Goal: Information Seeking & Learning: Compare options

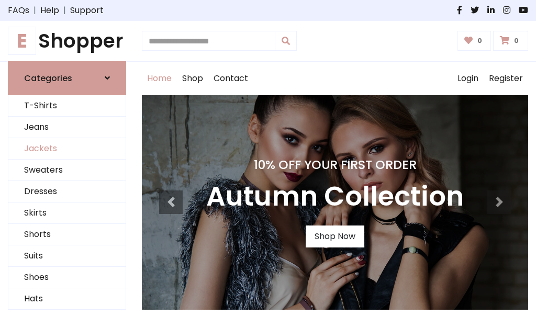
click at [67, 149] on link "Jackets" at bounding box center [66, 148] width 117 height 21
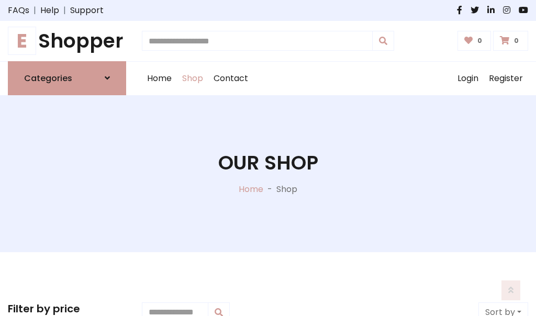
scroll to position [474, 0]
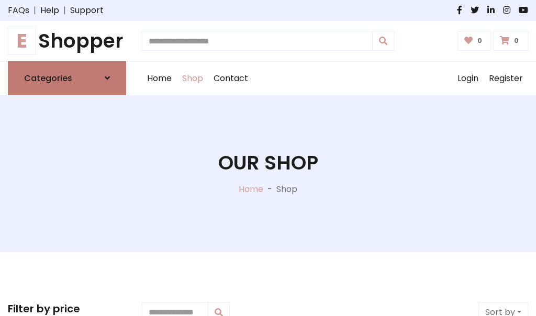
click at [67, 78] on h6 "Categories" at bounding box center [48, 78] width 48 height 10
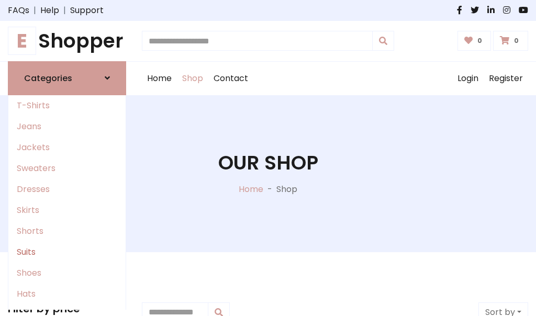
click at [67, 252] on link "Suits" at bounding box center [66, 252] width 117 height 21
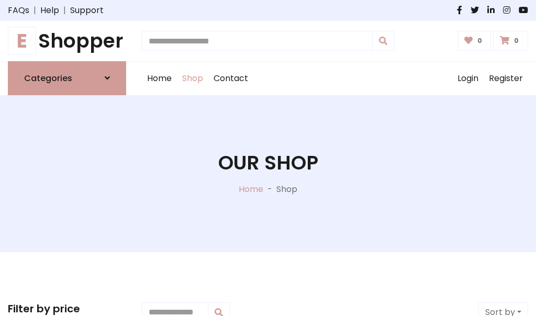
scroll to position [757, 0]
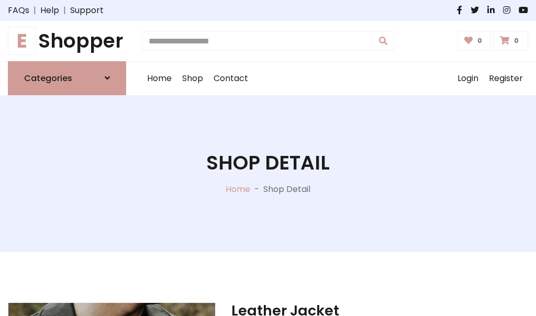
scroll to position [979, 0]
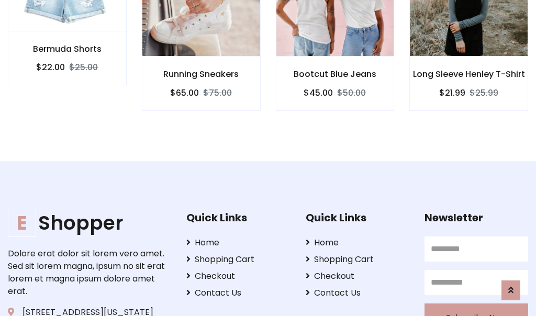
scroll to position [978, 0]
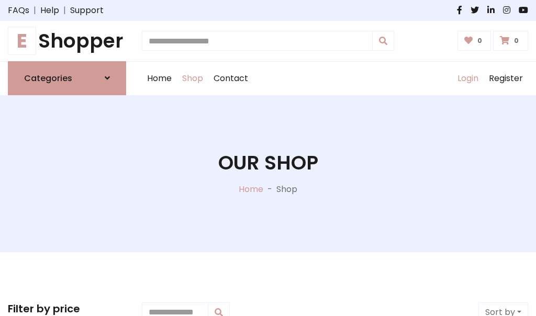
click at [468, 78] on link "Login" at bounding box center [468, 79] width 31 height 34
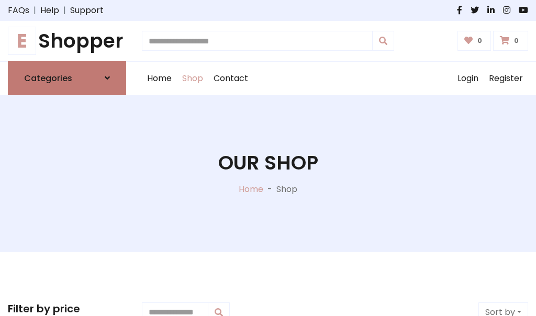
click at [107, 78] on icon at bounding box center [107, 78] width 5 height 8
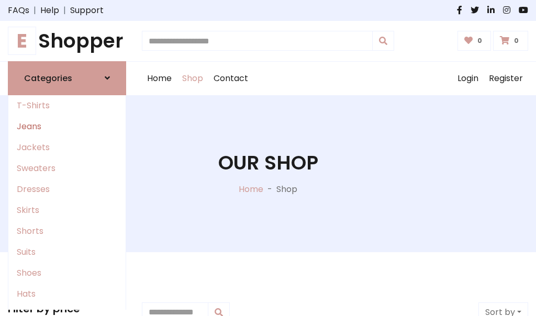
click at [67, 126] on link "Jeans" at bounding box center [66, 126] width 117 height 21
